Goal: Transaction & Acquisition: Purchase product/service

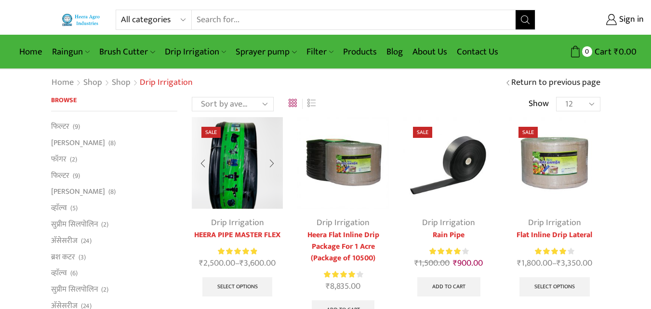
click at [247, 158] on img at bounding box center [237, 162] width 91 height 91
